Goal: Task Accomplishment & Management: Complete application form

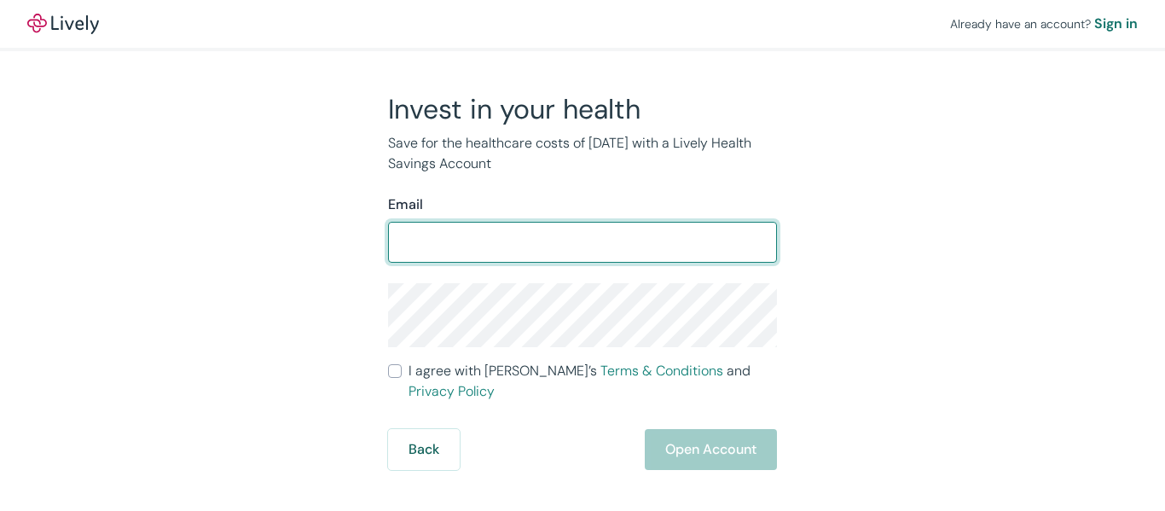
click at [471, 246] on input "Email" at bounding box center [582, 242] width 389 height 34
type input "[EMAIL_ADDRESS]"
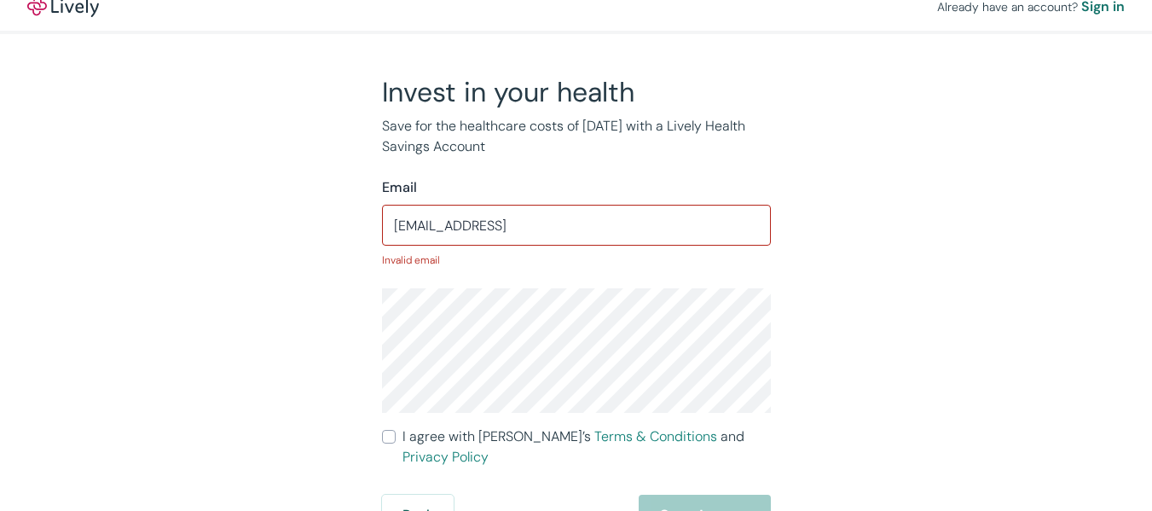
scroll to position [21, 0]
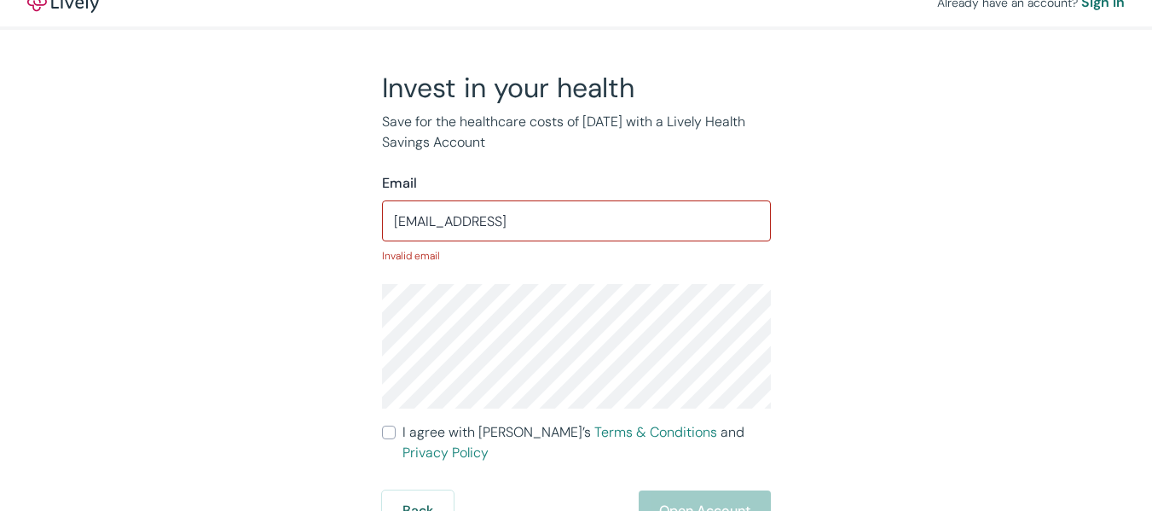
click at [388, 437] on input "I agree with Lively’s Terms & Conditions and Privacy Policy" at bounding box center [389, 432] width 14 height 14
checkbox input "true"
click at [577, 228] on input "[EMAIL_ADDRESS]" at bounding box center [576, 221] width 389 height 34
click at [396, 227] on input "[EMAIL_ADDRESS]" at bounding box center [576, 221] width 389 height 34
click at [531, 221] on input "[EMAIL_ADDRESS]" at bounding box center [576, 221] width 389 height 34
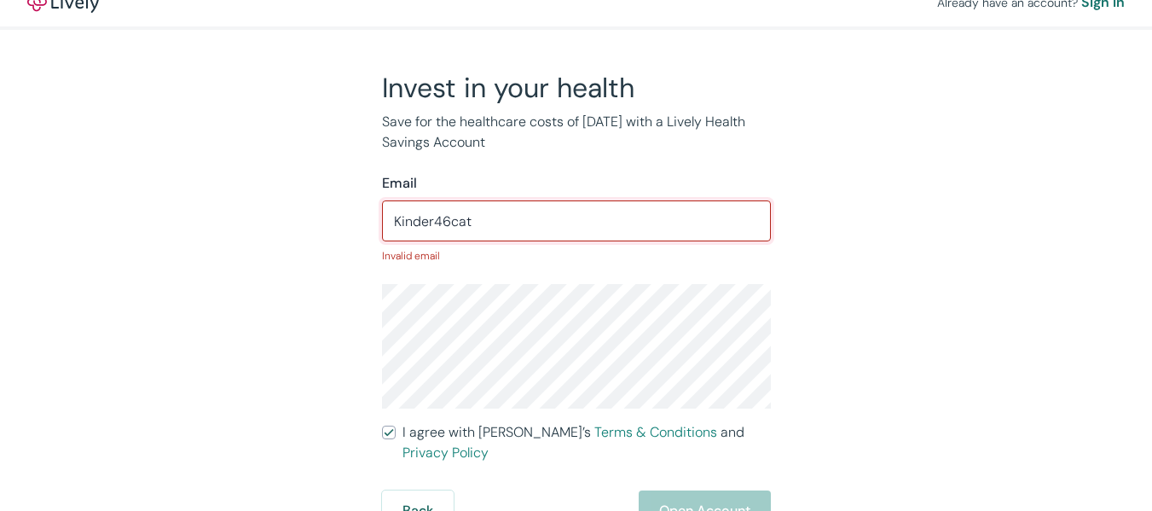
type input "Kinder46cat"
click at [405, 490] on button "Back" at bounding box center [418, 510] width 72 height 41
